Goal: Information Seeking & Learning: Learn about a topic

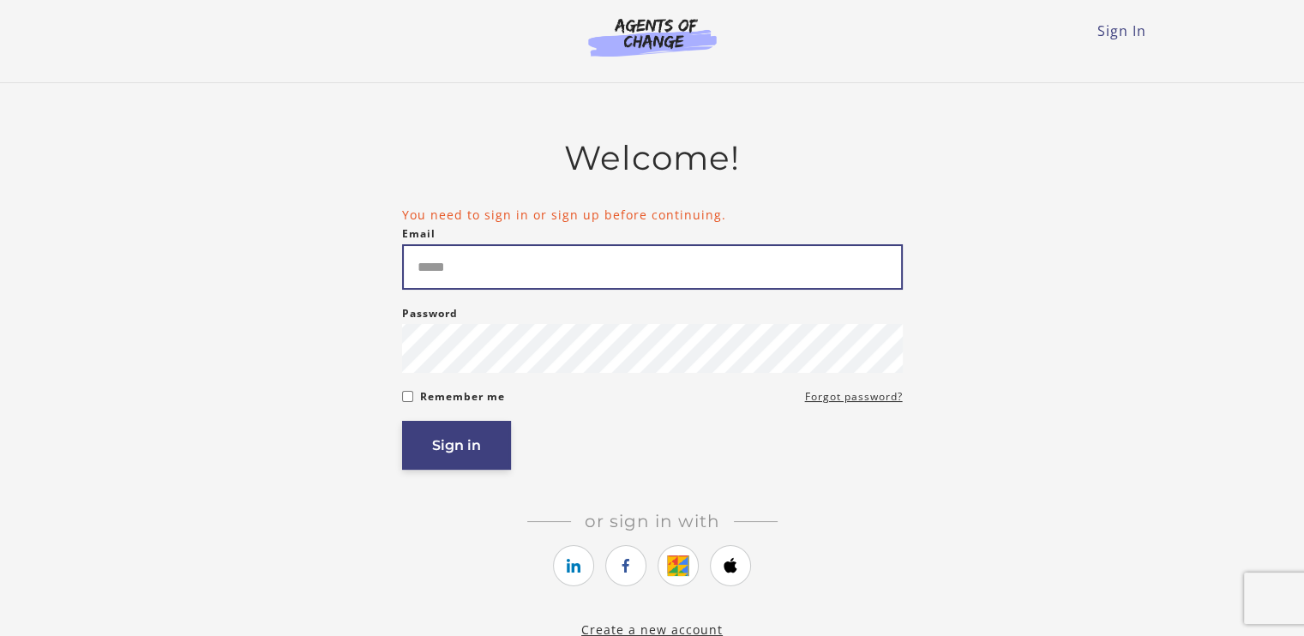
type input "**********"
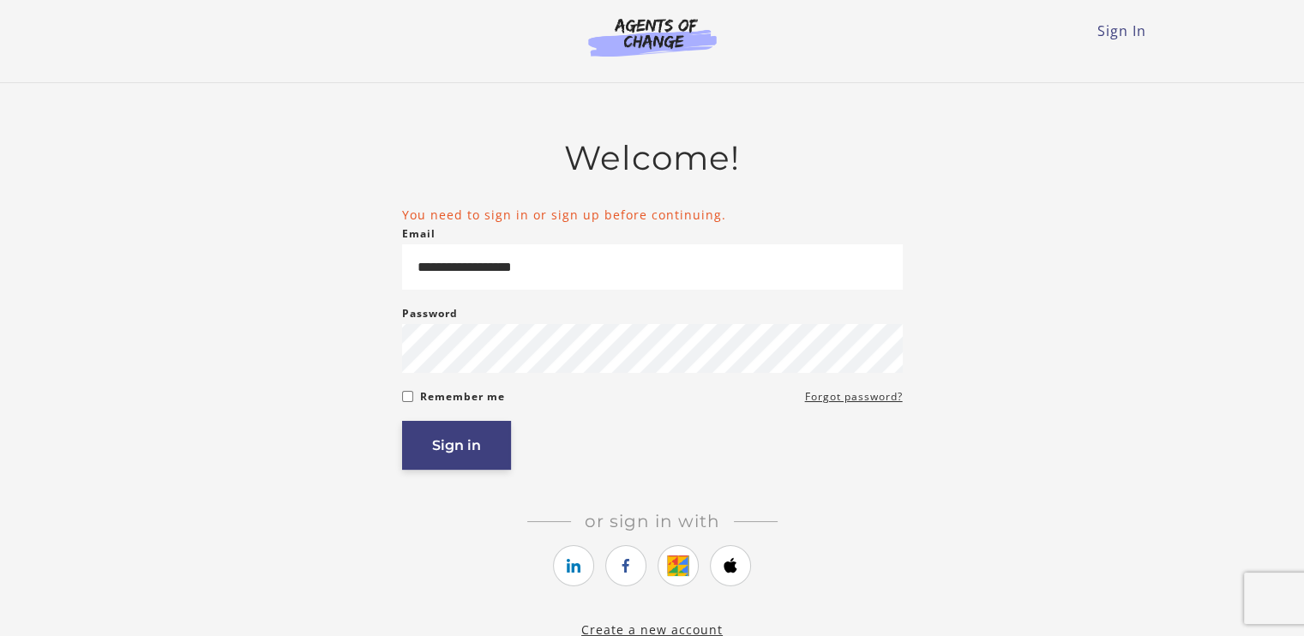
click at [460, 464] on button "Sign in" at bounding box center [456, 445] width 109 height 49
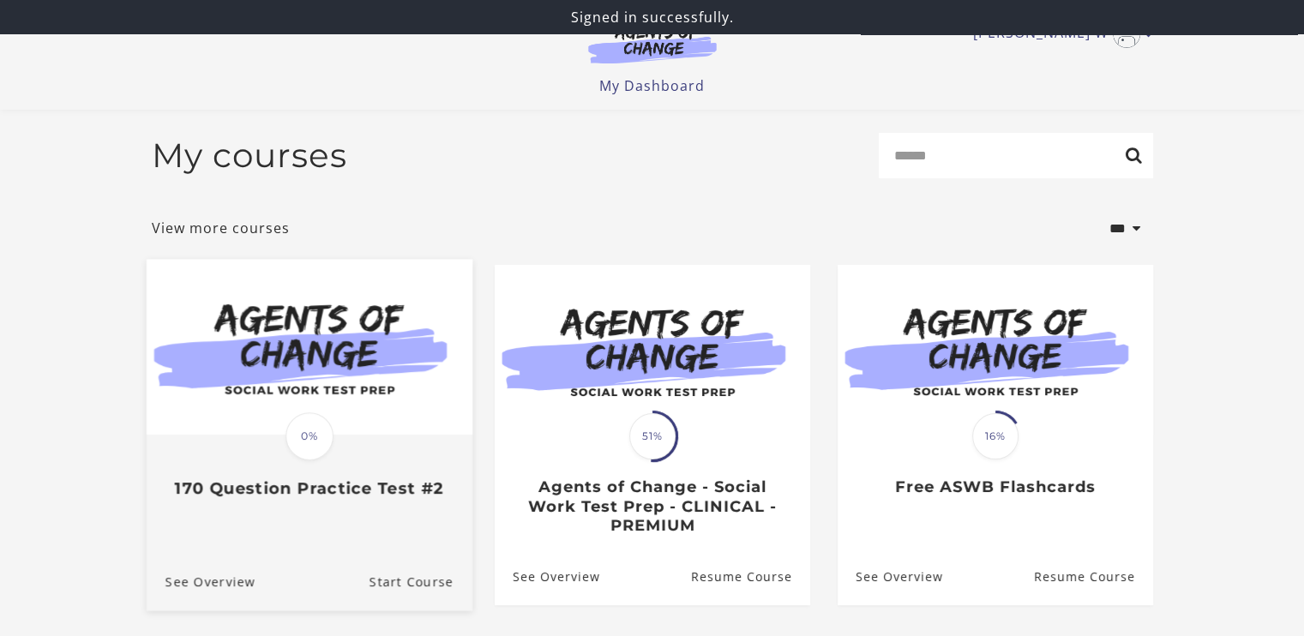
scroll to position [86, 0]
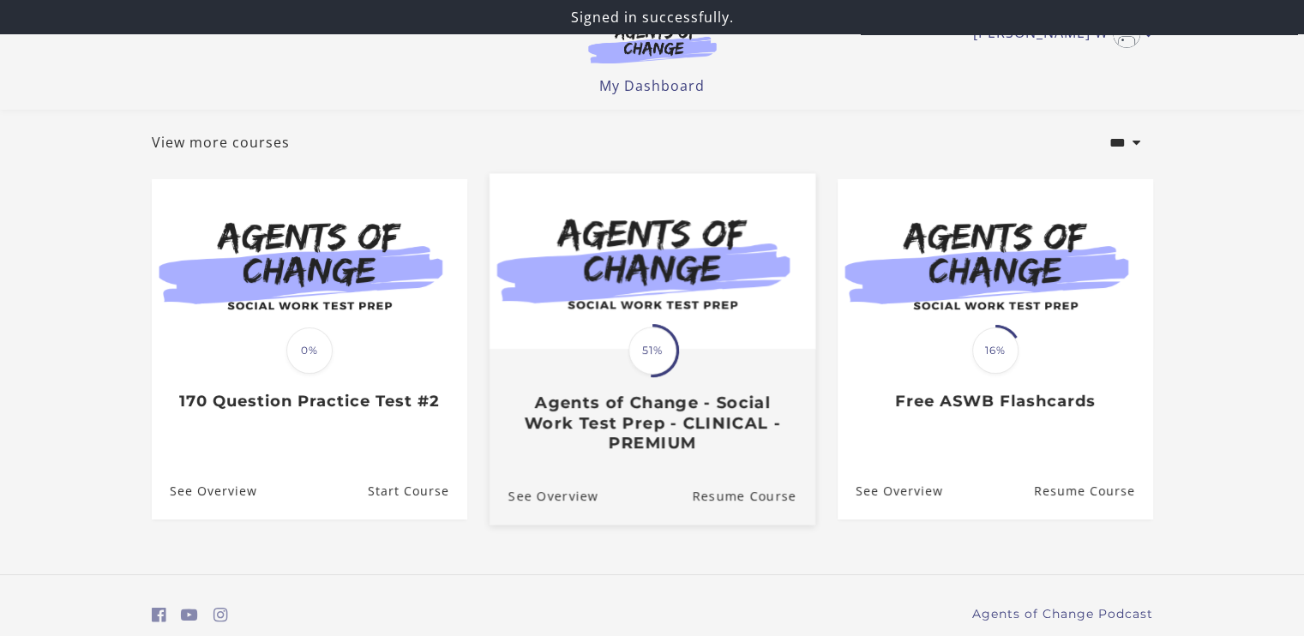
click at [689, 431] on h3 "Agents of Change - Social Work Test Prep - CLINICAL - PREMIUM" at bounding box center [652, 424] width 288 height 60
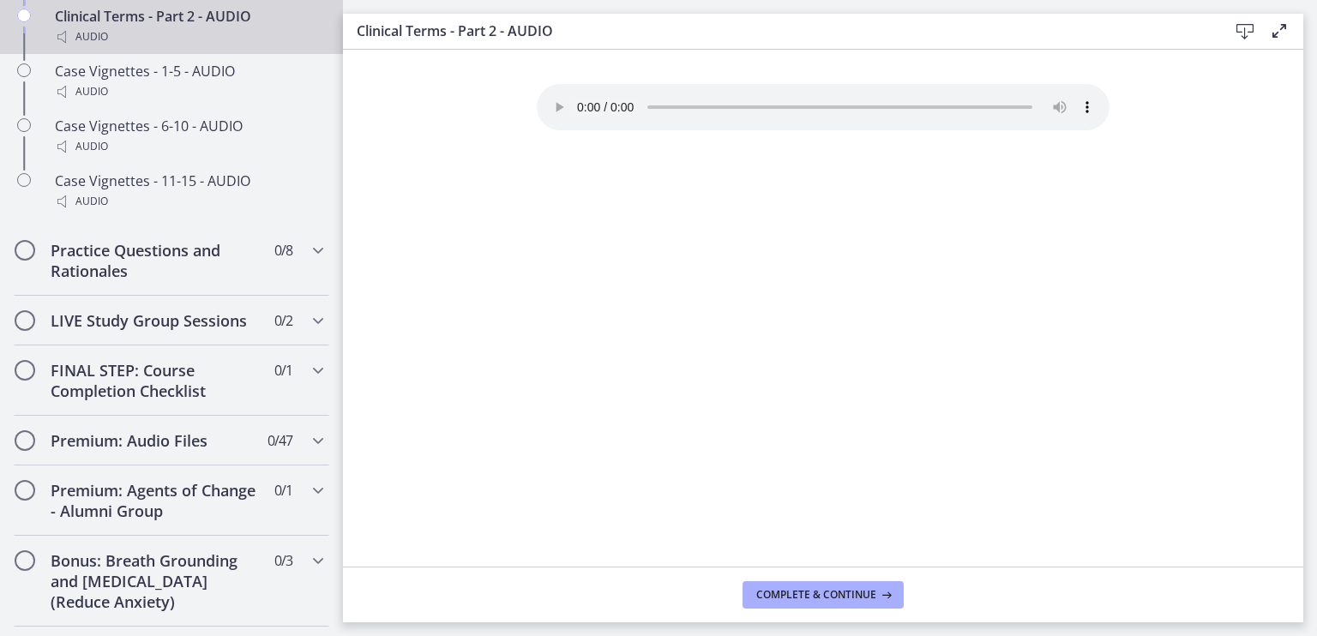
scroll to position [1706, 0]
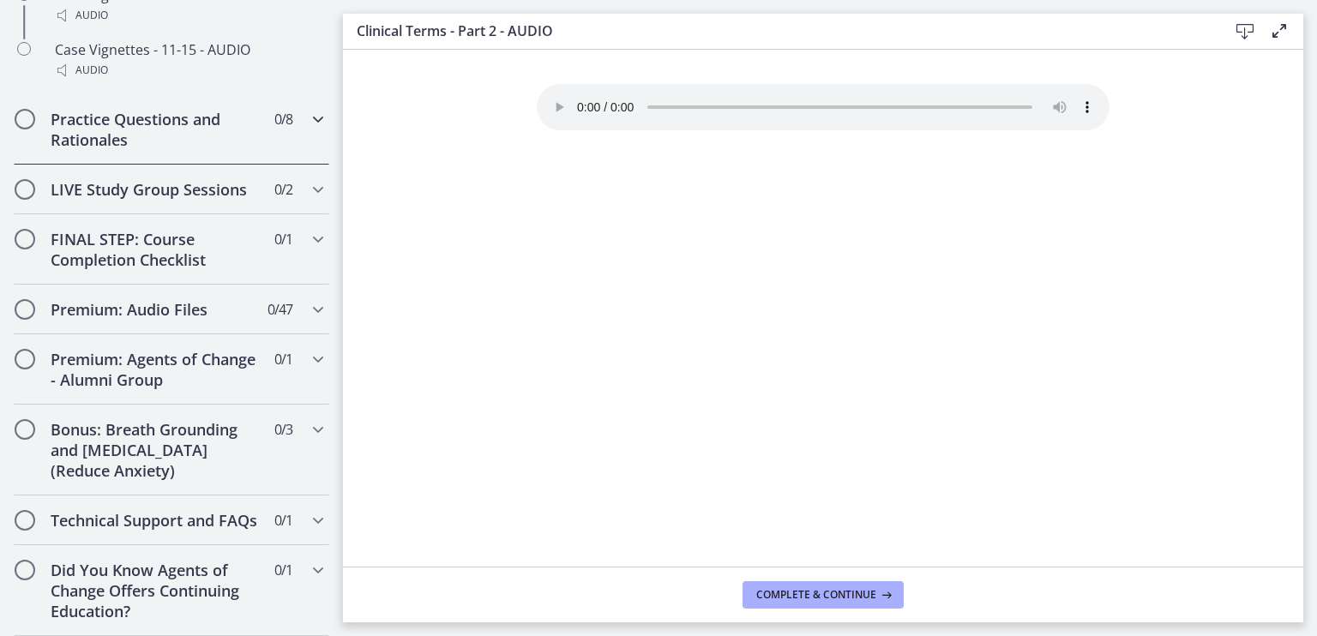
click at [106, 109] on h2 "Practice Questions and Rationales" at bounding box center [155, 129] width 209 height 41
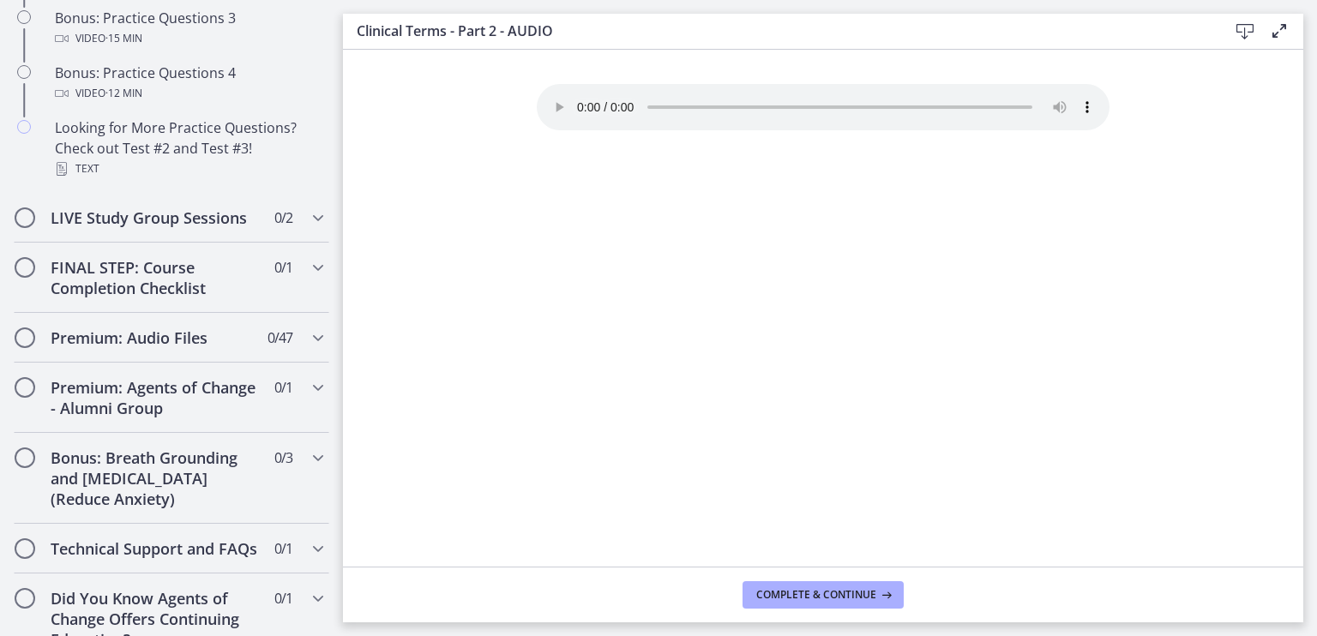
scroll to position [954, 0]
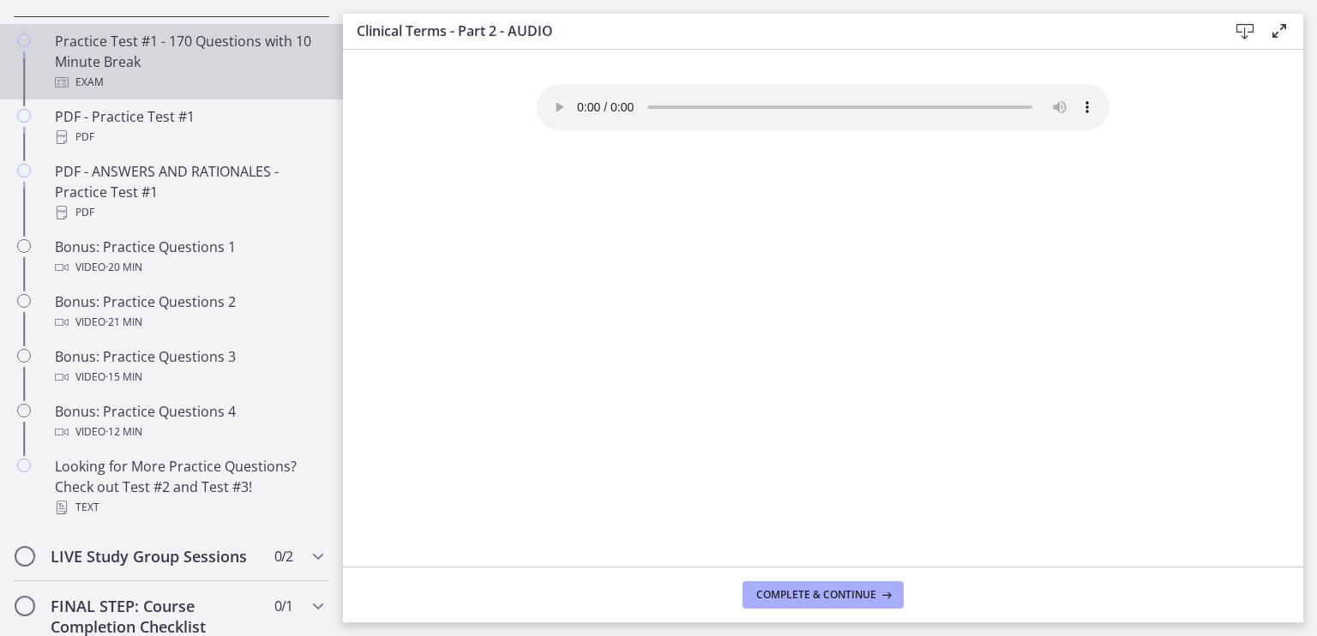
click at [114, 91] on div "Exam" at bounding box center [189, 82] width 268 height 21
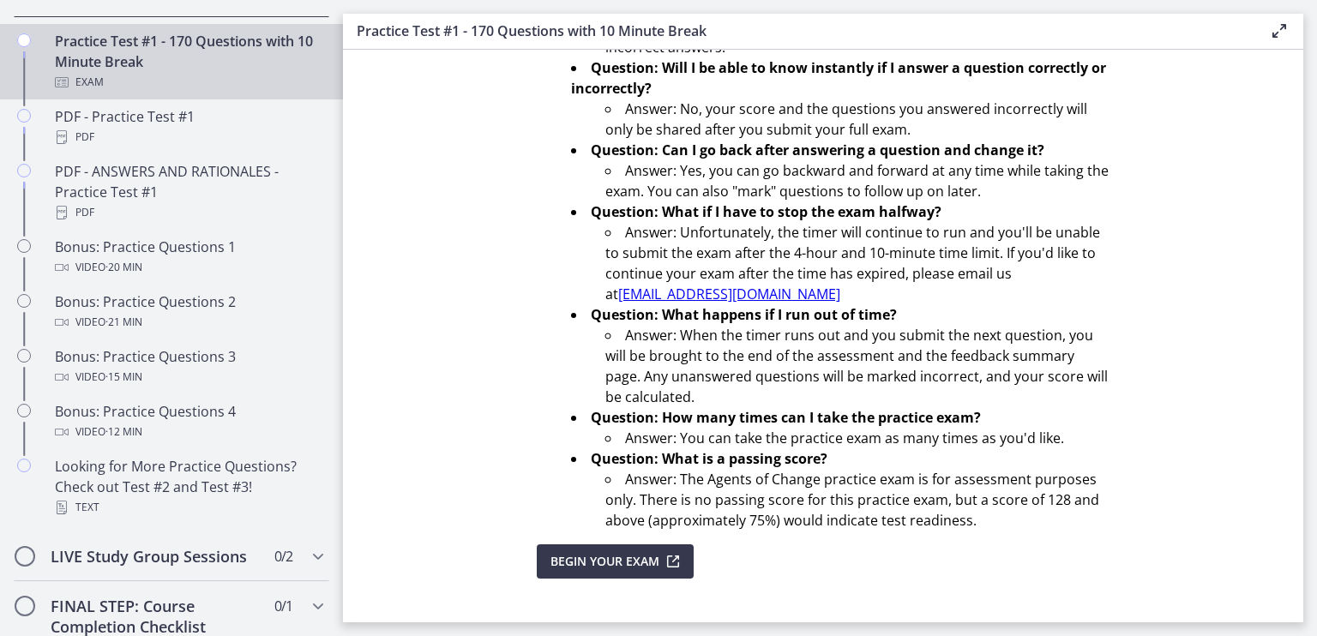
scroll to position [580, 0]
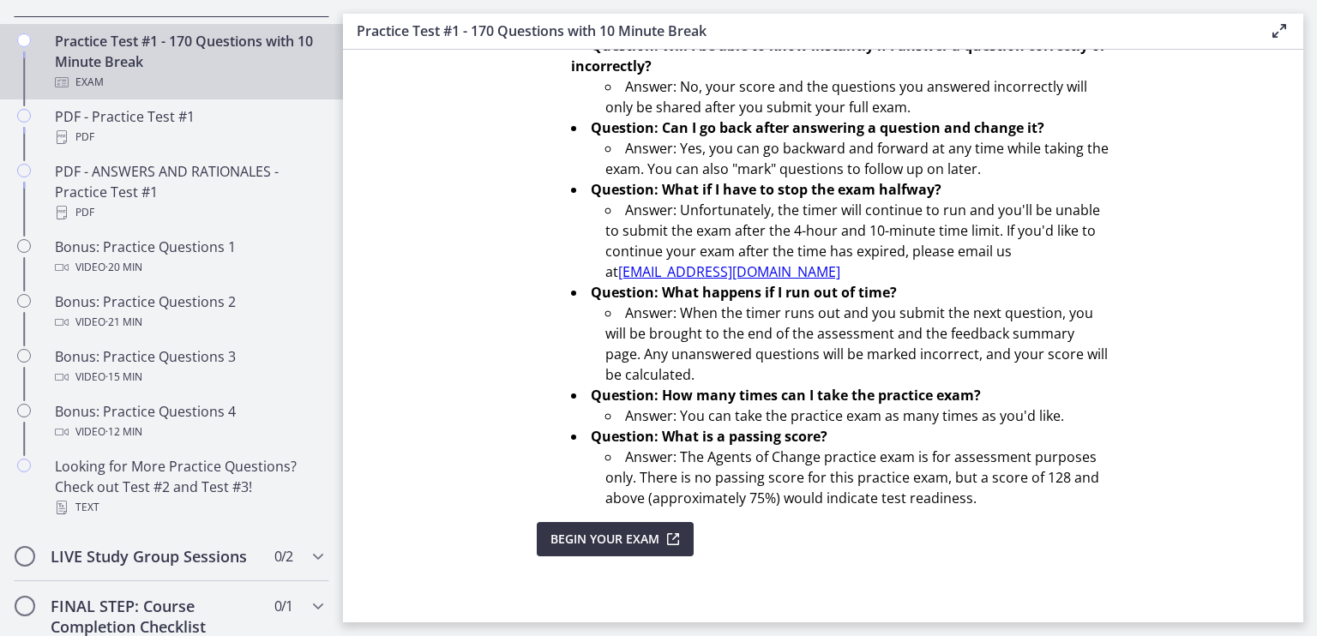
click at [606, 539] on span "Begin Your Exam" at bounding box center [604, 539] width 109 height 21
